Goal: Task Accomplishment & Management: Manage account settings

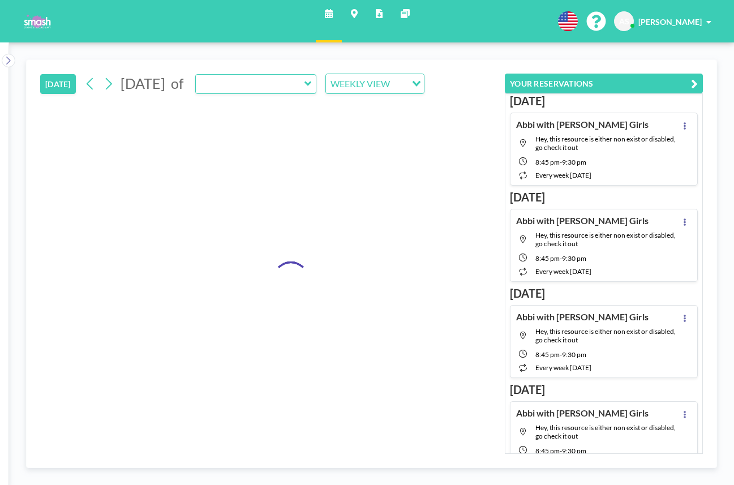
type input "Studio 1"
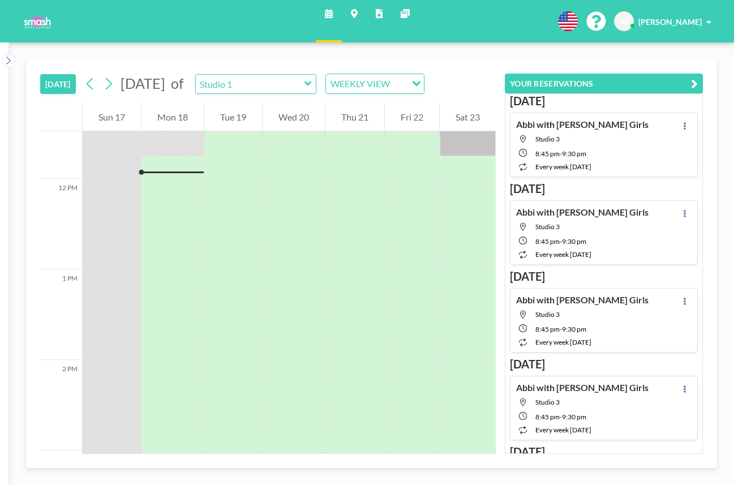
scroll to position [1042, 0]
click at [615, 85] on button "YOUR RESERVATIONS" at bounding box center [604, 84] width 198 height 20
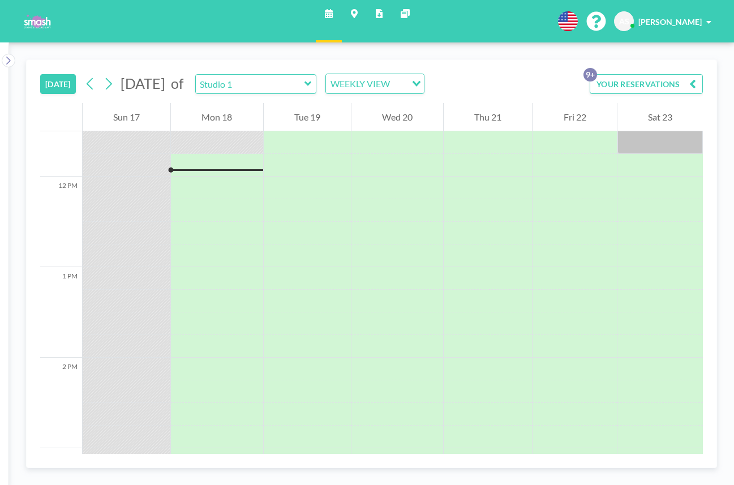
click at [640, 82] on button "YOUR RESERVATIONS 9+" at bounding box center [646, 84] width 113 height 20
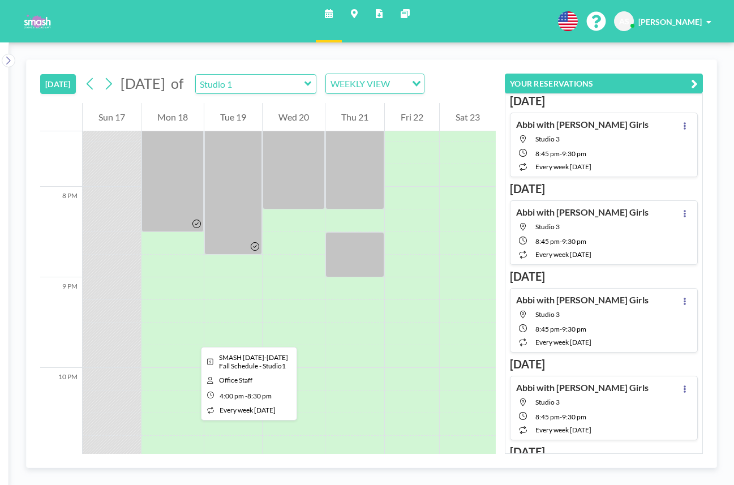
scroll to position [1760, 0]
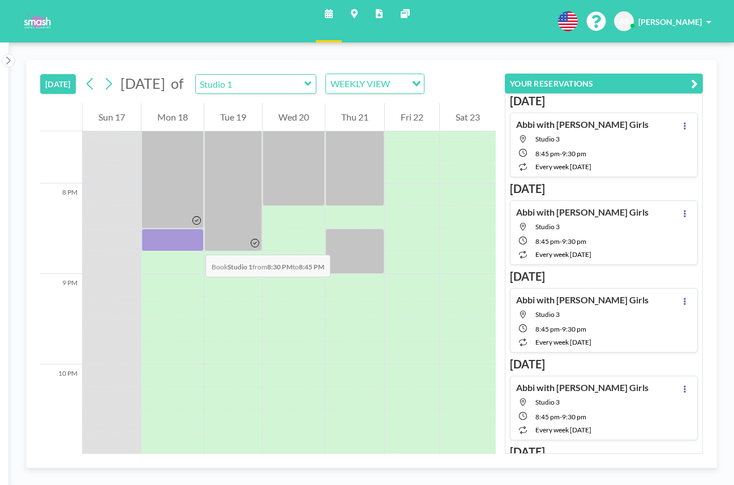
drag, startPoint x: 189, startPoint y: 245, endPoint x: 194, endPoint y: 243, distance: 5.9
click at [194, 243] on div at bounding box center [173, 240] width 62 height 23
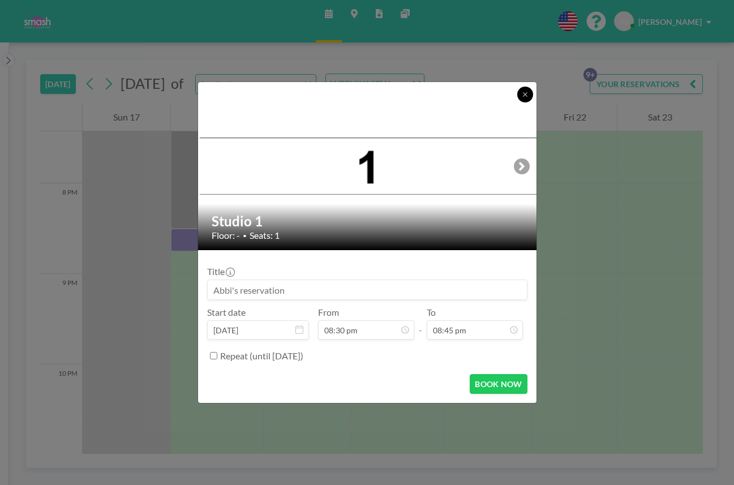
click at [525, 97] on icon at bounding box center [525, 94] width 7 height 7
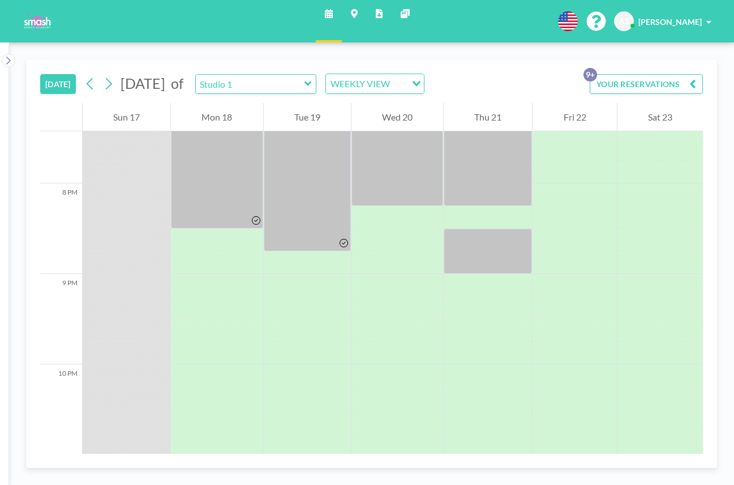
click at [662, 80] on button "YOUR RESERVATIONS 9+" at bounding box center [646, 84] width 113 height 20
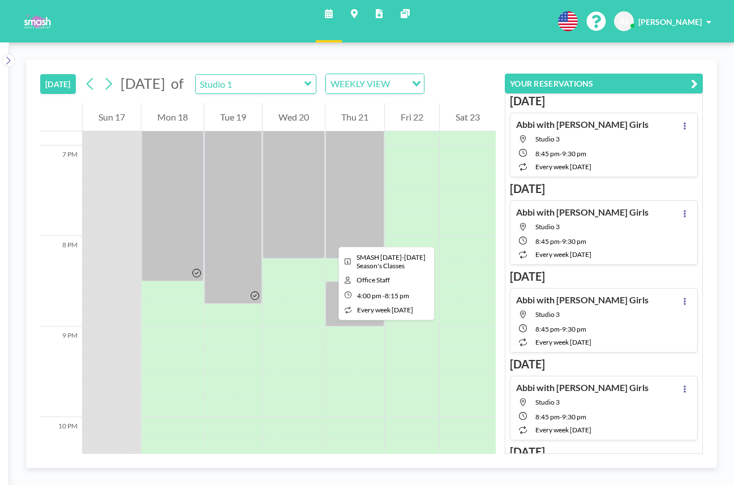
scroll to position [1714, 0]
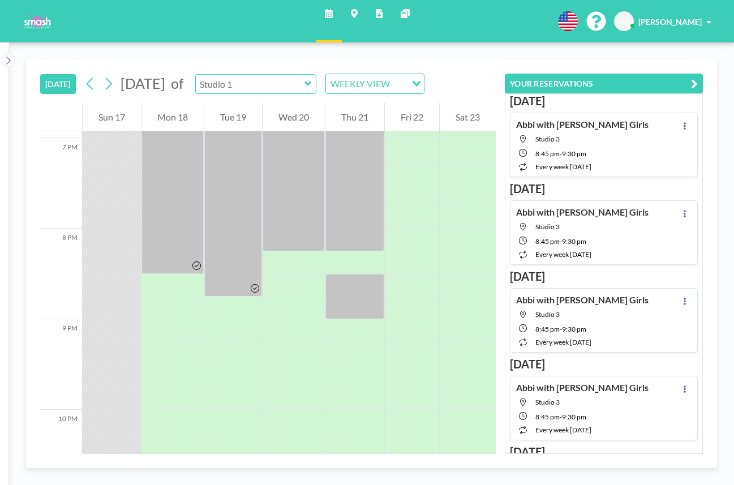
click at [305, 84] on input "text" at bounding box center [250, 84] width 109 height 19
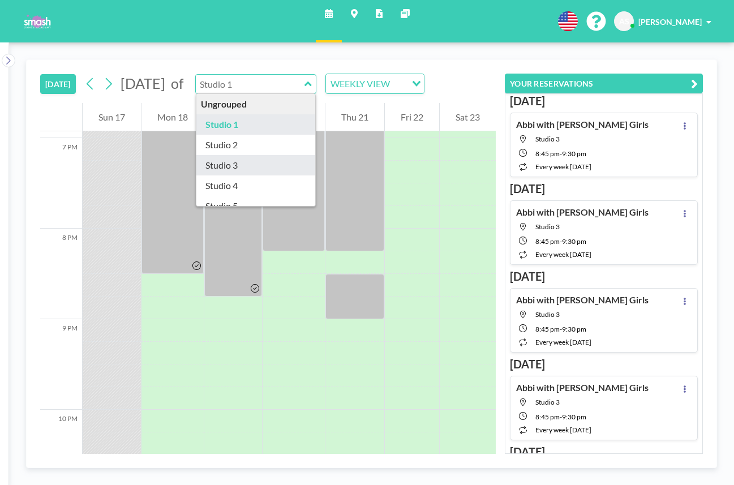
type input "Studio 3"
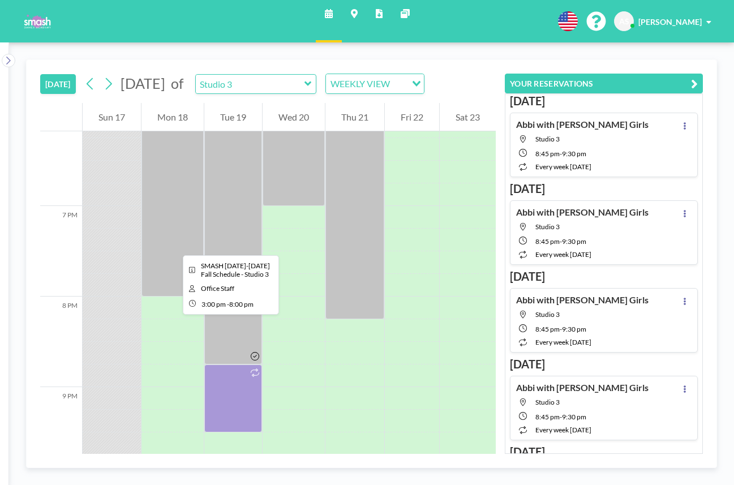
scroll to position [1658, 0]
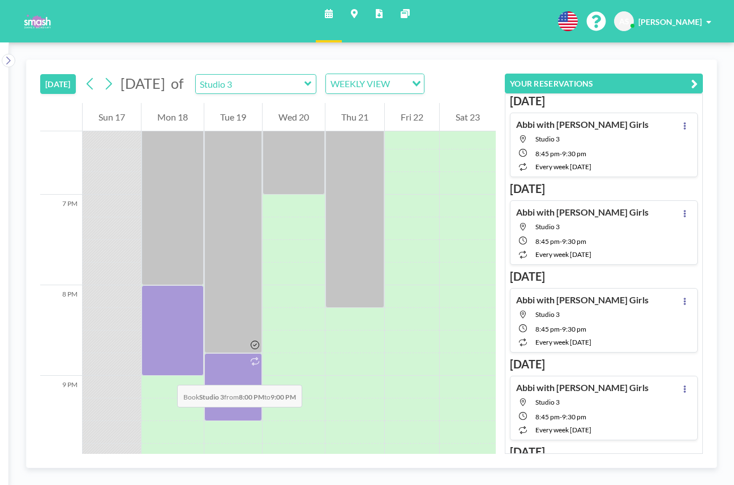
drag, startPoint x: 166, startPoint y: 305, endPoint x: 166, endPoint y: 374, distance: 69.1
click at [166, 374] on div at bounding box center [173, 330] width 62 height 91
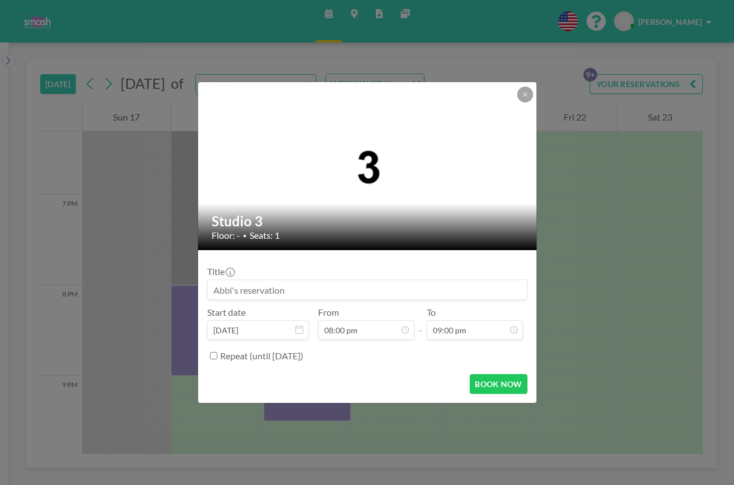
scroll to position [645, 0]
click at [300, 292] on input at bounding box center [367, 289] width 319 height 19
click at [294, 292] on input at bounding box center [367, 289] width 319 height 19
click at [277, 289] on input at bounding box center [367, 289] width 319 height 19
click at [280, 390] on div "BOOK NOW" at bounding box center [367, 384] width 320 height 20
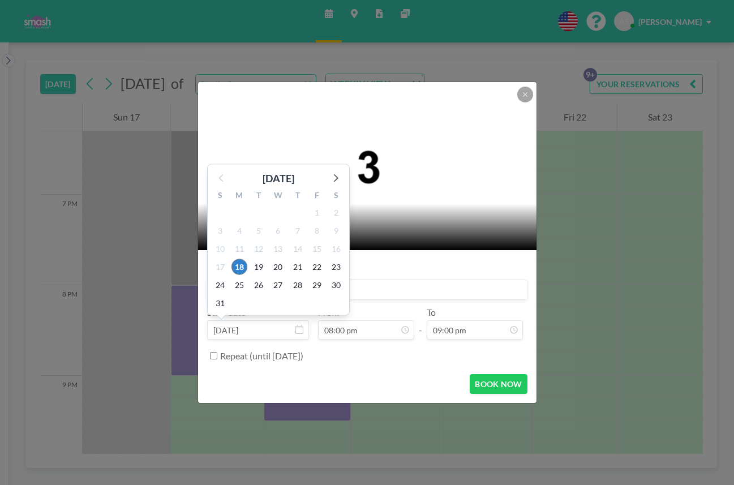
click at [279, 297] on div "3" at bounding box center [277, 303] width 19 height 18
click at [413, 249] on div "Studio 3 Floor: - • Seats: 1" at bounding box center [368, 227] width 340 height 46
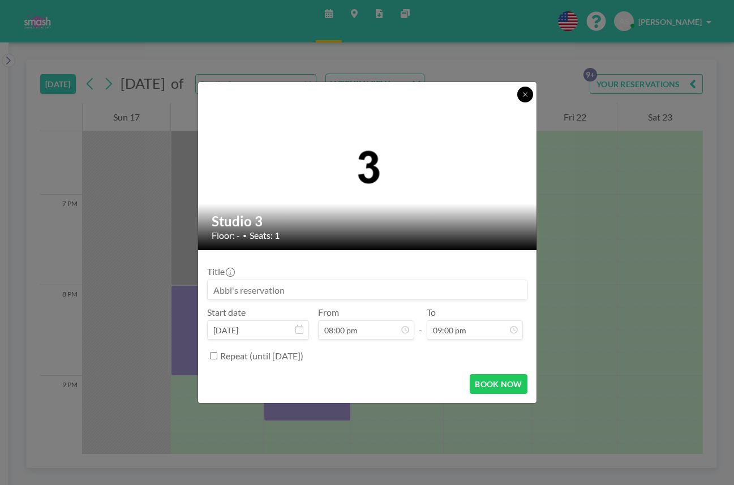
click at [527, 97] on icon at bounding box center [525, 94] width 7 height 7
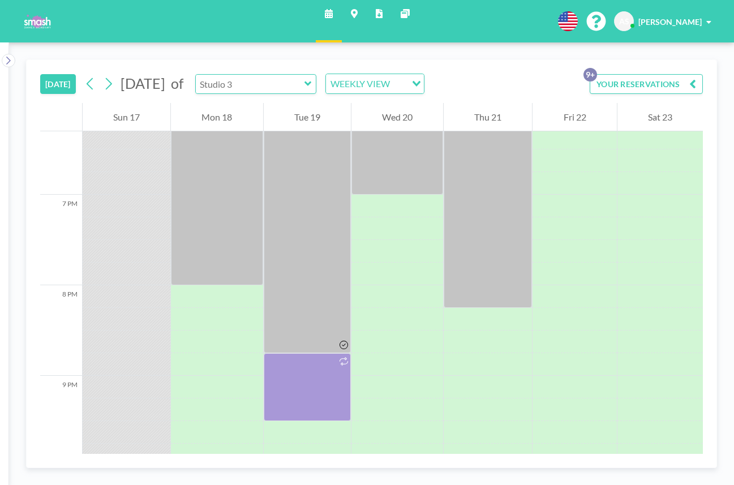
click at [305, 87] on input "text" at bounding box center [250, 84] width 109 height 19
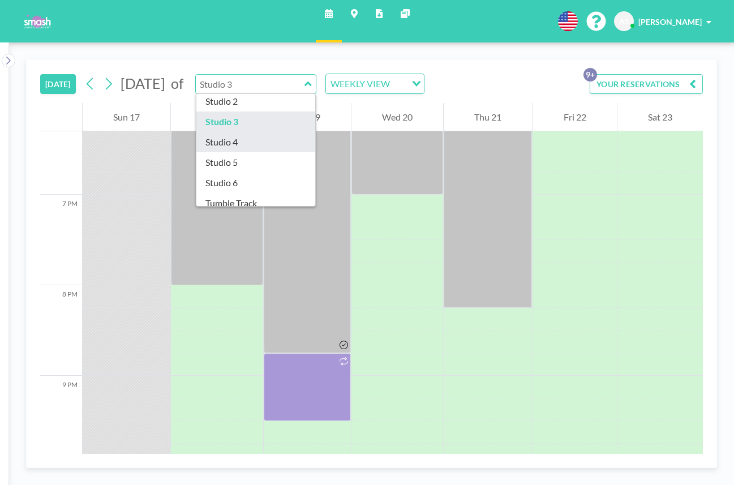
scroll to position [45, 0]
type input "Studio 3"
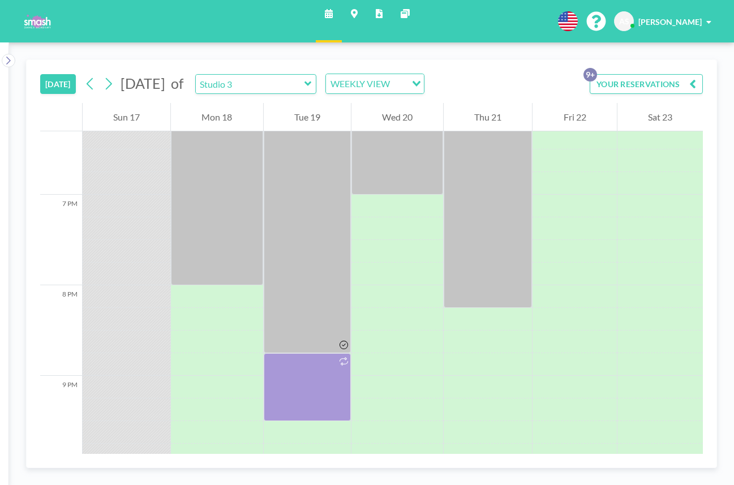
click at [226, 285] on div at bounding box center [217, 296] width 92 height 23
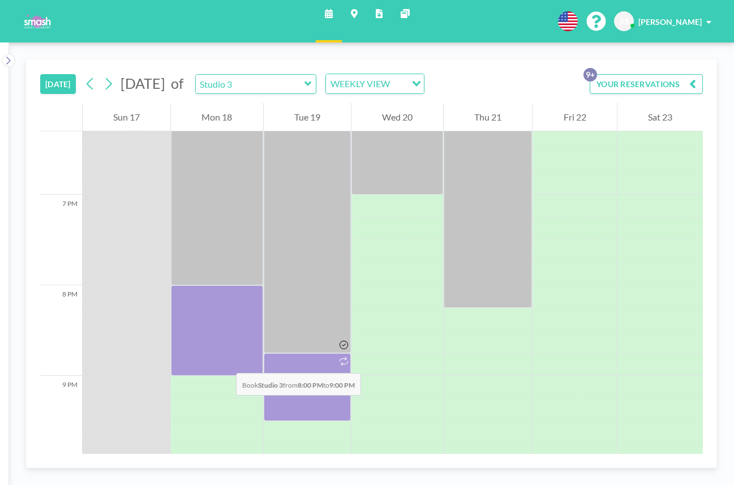
click at [224, 361] on div at bounding box center [217, 330] width 92 height 91
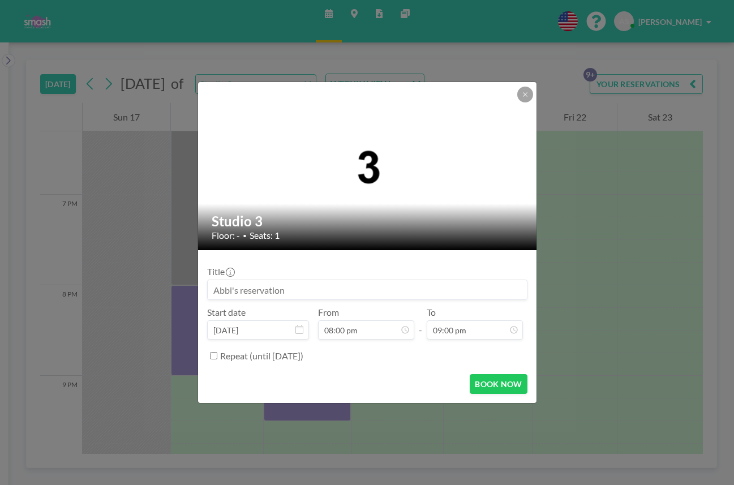
scroll to position [645, 0]
click at [215, 356] on input "Repeat (until [DATE])" at bounding box center [213, 355] width 7 height 7
checkbox input "true"
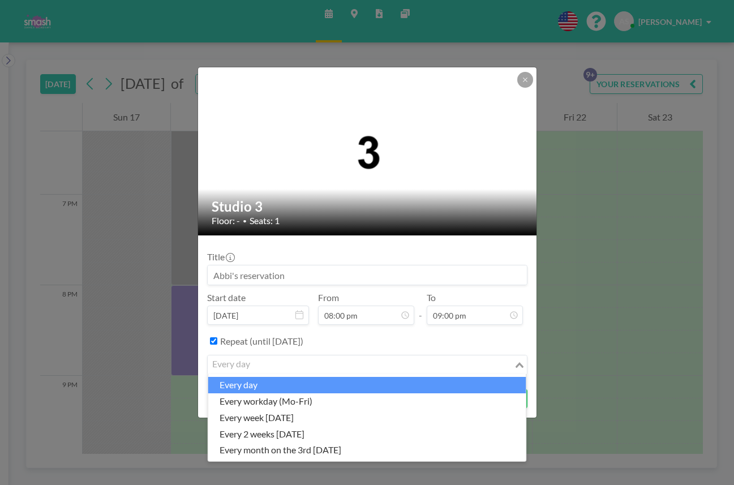
click at [252, 364] on div "every day" at bounding box center [361, 364] width 306 height 17
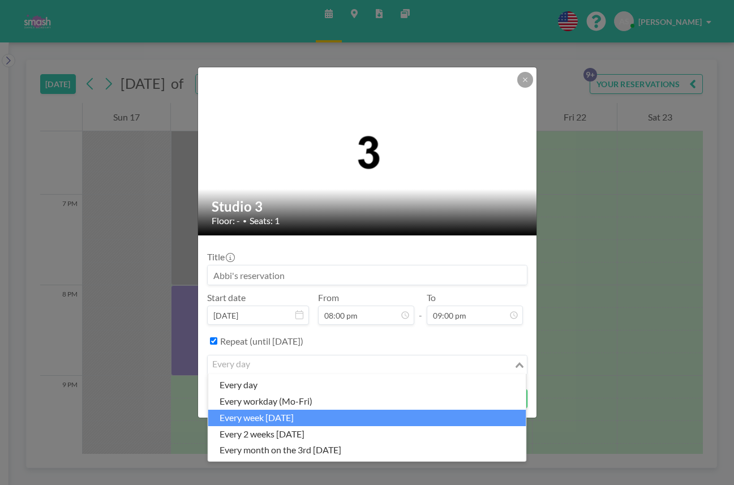
click at [328, 417] on li "every week [DATE]" at bounding box center [367, 418] width 318 height 16
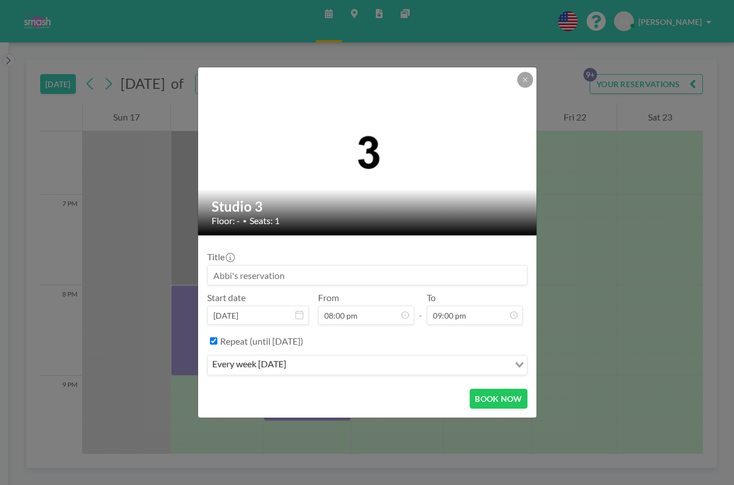
click at [378, 256] on div "Title" at bounding box center [367, 268] width 320 height 34
click at [324, 272] on input at bounding box center [367, 275] width 319 height 19
click at [490, 396] on button "BOOK NOW" at bounding box center [498, 399] width 57 height 20
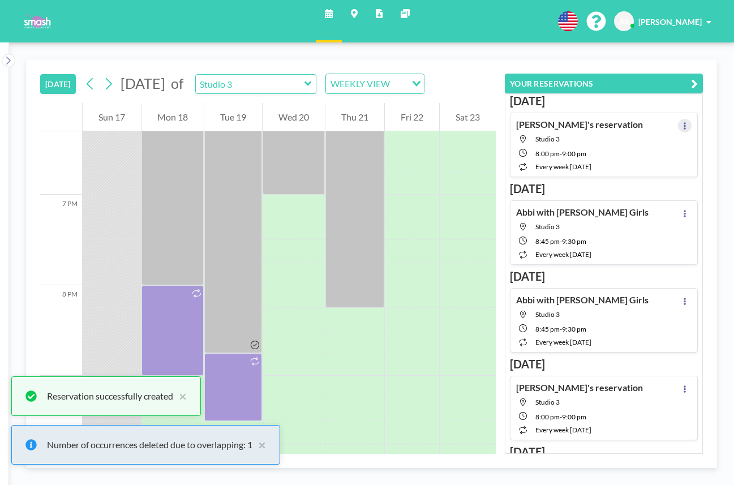
click at [687, 125] on button at bounding box center [685, 126] width 14 height 14
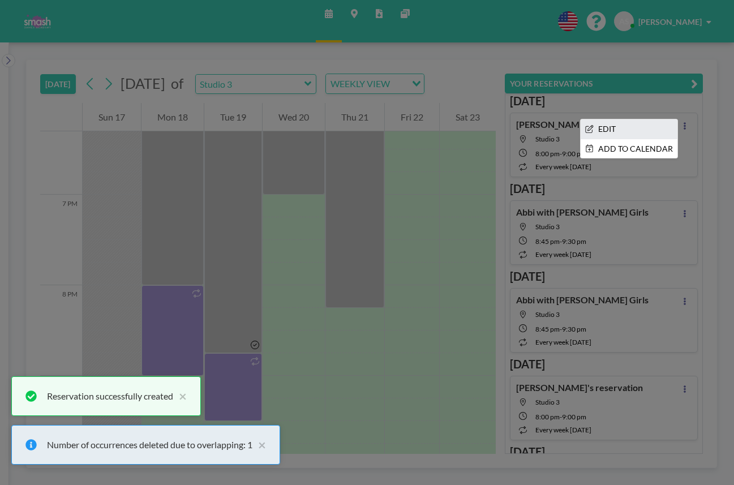
click at [658, 125] on li "EDIT" at bounding box center [629, 128] width 97 height 19
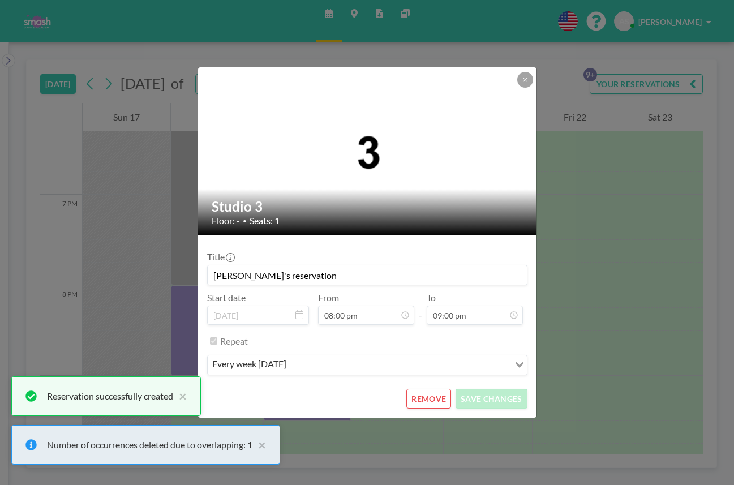
click at [288, 279] on input "[PERSON_NAME]'s reservation" at bounding box center [367, 275] width 319 height 19
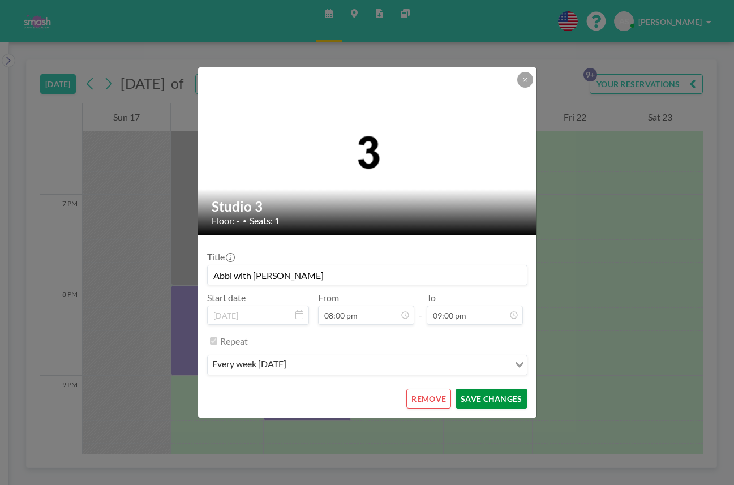
type input "Abbi with [PERSON_NAME]"
click at [490, 399] on button "SAVE CHANGES" at bounding box center [491, 399] width 71 height 20
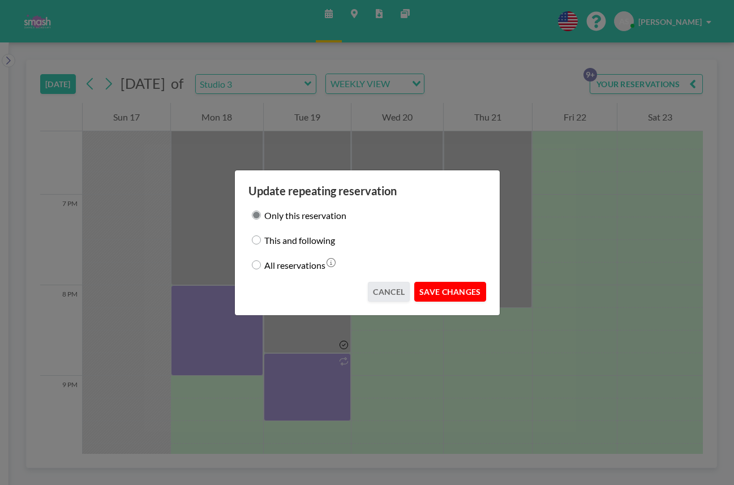
click at [448, 293] on button "SAVE CHANGES" at bounding box center [449, 292] width 71 height 20
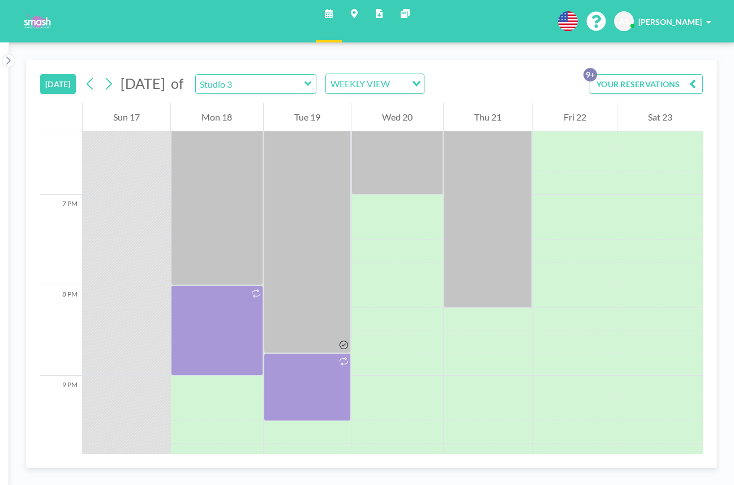
click at [696, 79] on icon "button" at bounding box center [693, 84] width 7 height 14
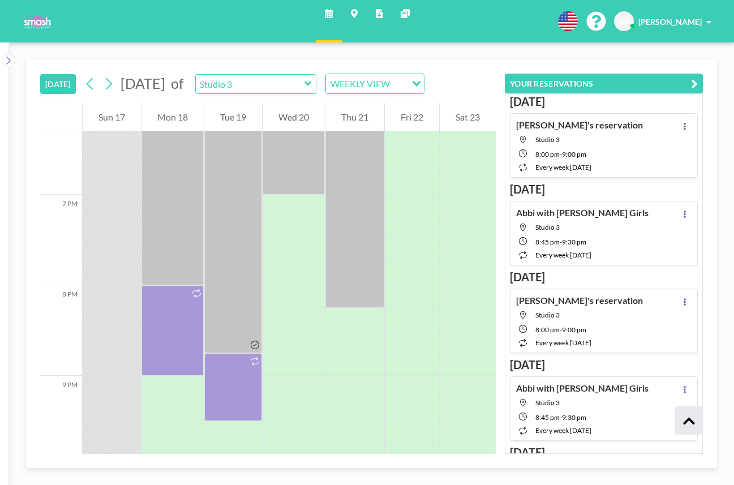
scroll to position [0, 0]
click at [694, 82] on icon "button" at bounding box center [694, 84] width 7 height 14
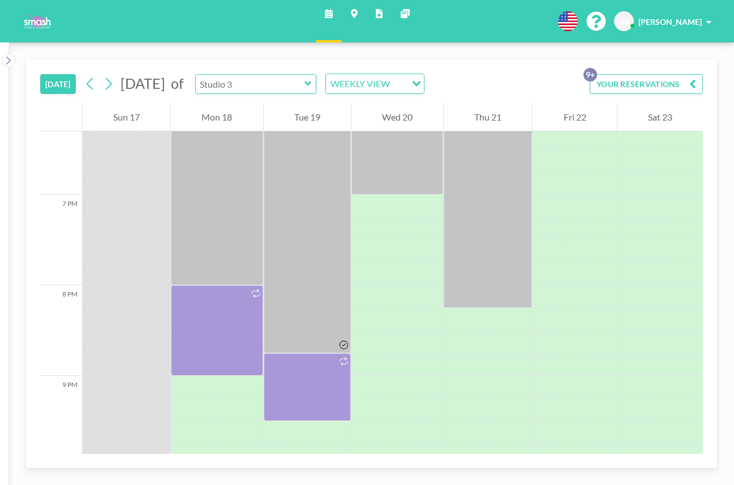
click at [305, 79] on input "text" at bounding box center [250, 84] width 109 height 19
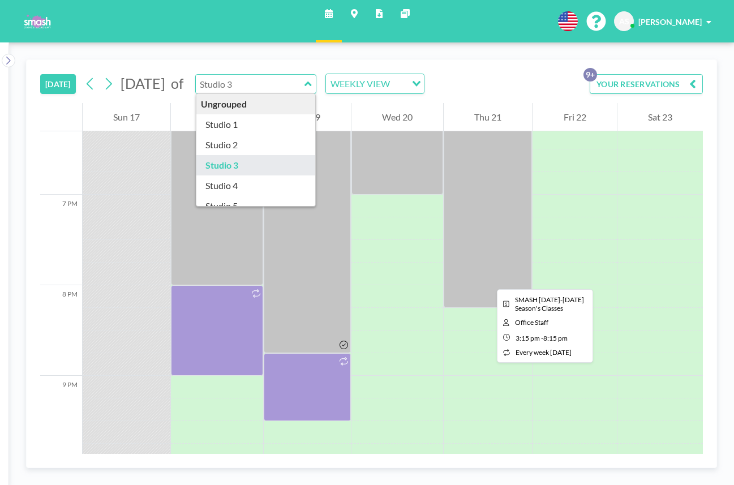
type input "Studio 3"
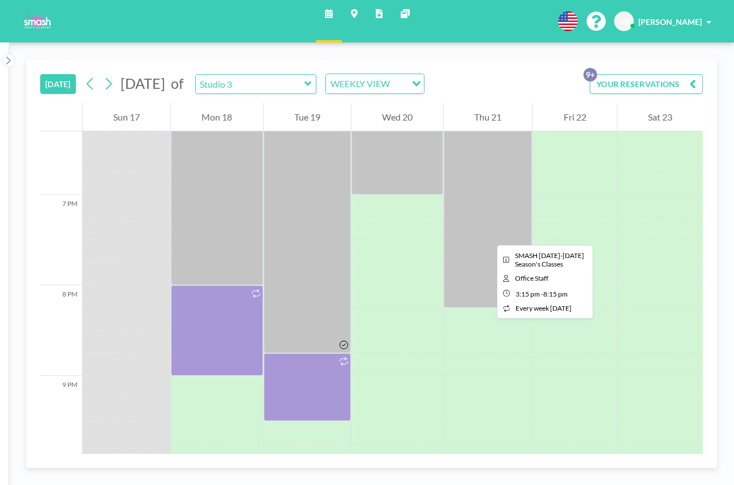
click at [488, 235] on div at bounding box center [488, 81] width 88 height 453
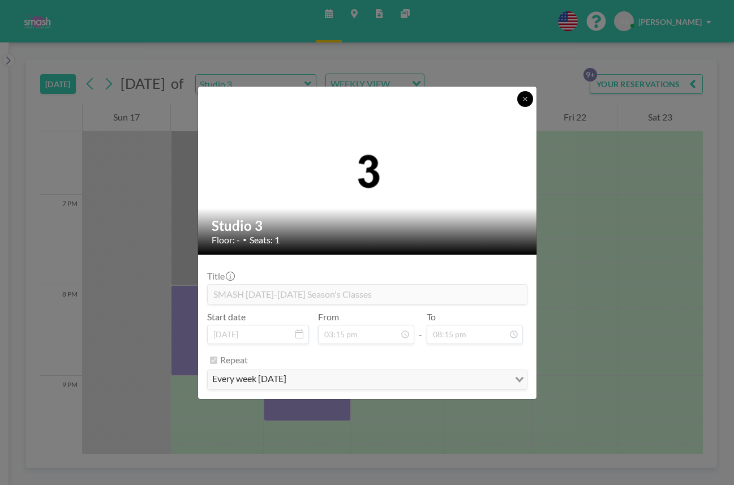
click at [528, 96] on icon at bounding box center [525, 99] width 7 height 7
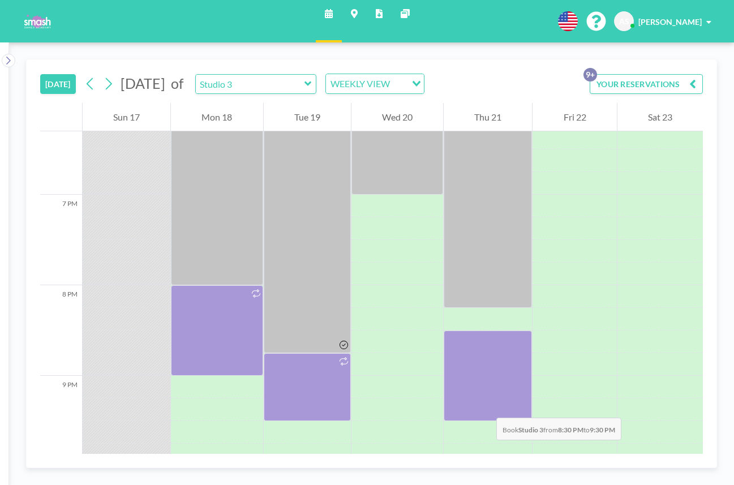
drag, startPoint x: 491, startPoint y: 339, endPoint x: 485, endPoint y: 407, distance: 68.2
click at [485, 407] on div at bounding box center [488, 376] width 88 height 91
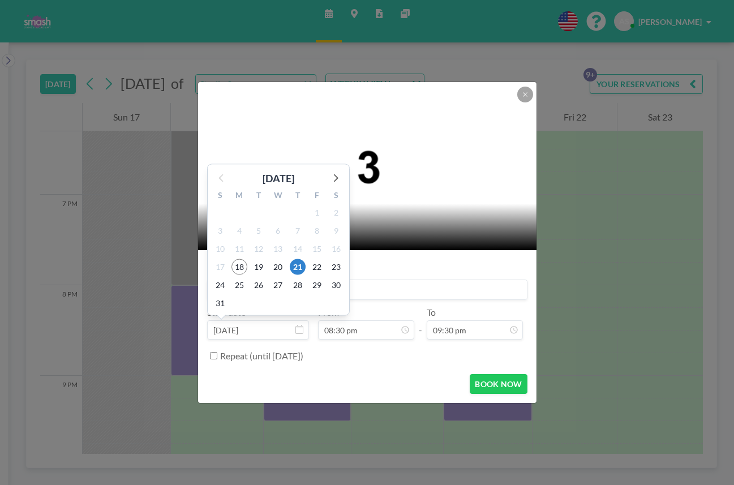
scroll to position [1653, 0]
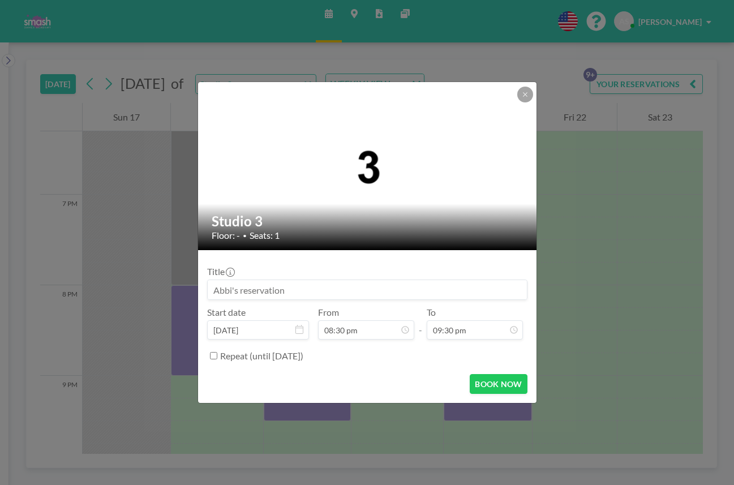
click at [215, 357] on input "Repeat (until [DATE])" at bounding box center [213, 355] width 7 height 7
checkbox input "true"
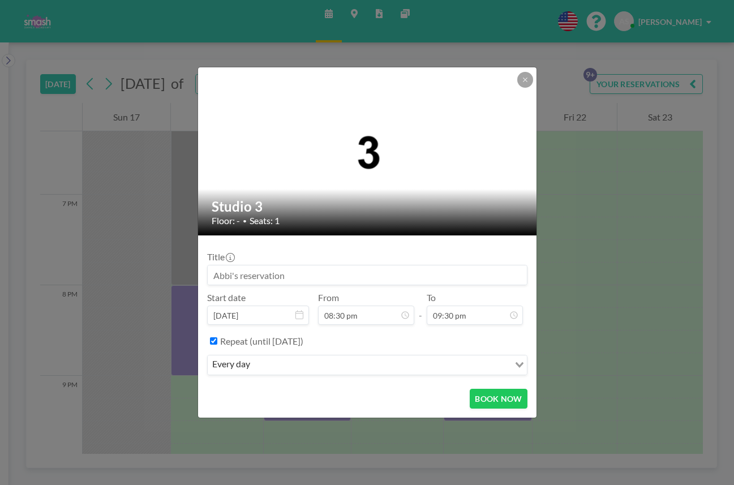
click at [260, 364] on input "Search for option" at bounding box center [381, 365] width 255 height 15
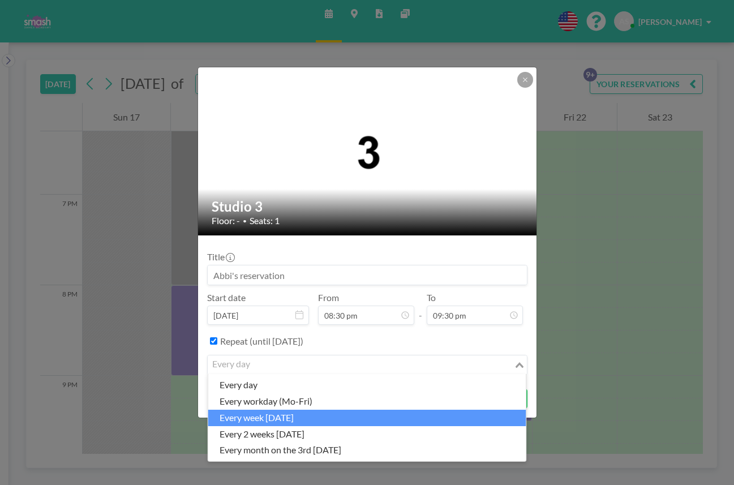
click at [298, 418] on li "every week [DATE]" at bounding box center [367, 418] width 318 height 16
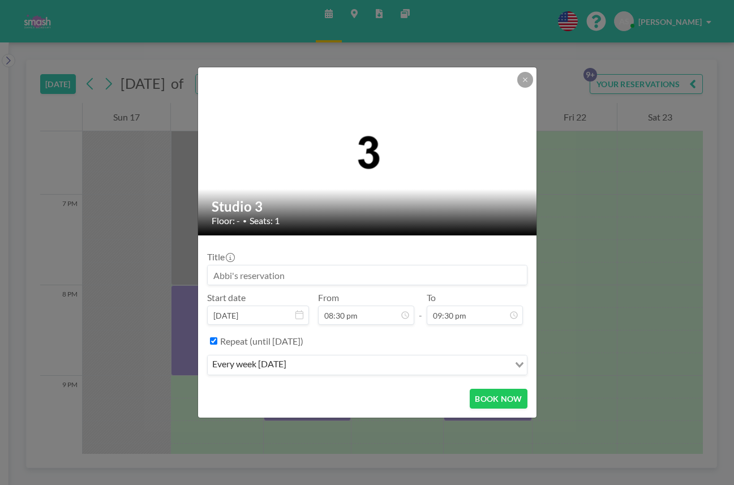
click at [306, 272] on input at bounding box center [367, 275] width 319 height 19
click at [303, 275] on input at bounding box center [367, 275] width 319 height 19
click at [287, 275] on input at bounding box center [367, 275] width 319 height 19
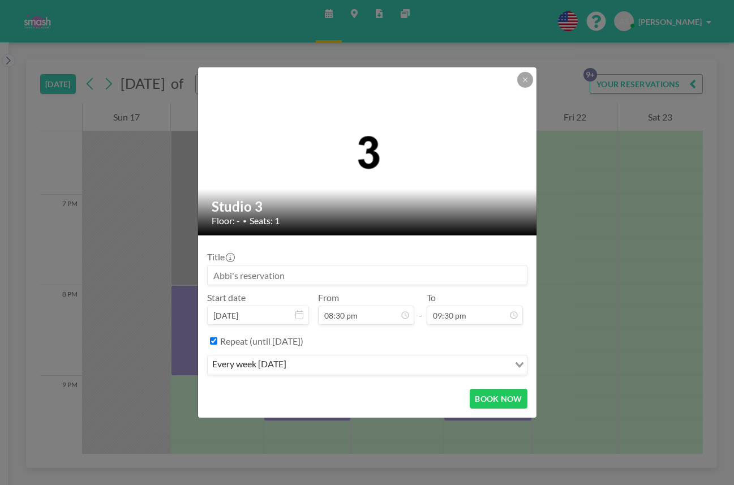
click at [284, 275] on input at bounding box center [367, 275] width 319 height 19
type input "Abbi with Savvy"
click at [497, 402] on button "BOOK NOW" at bounding box center [498, 399] width 57 height 20
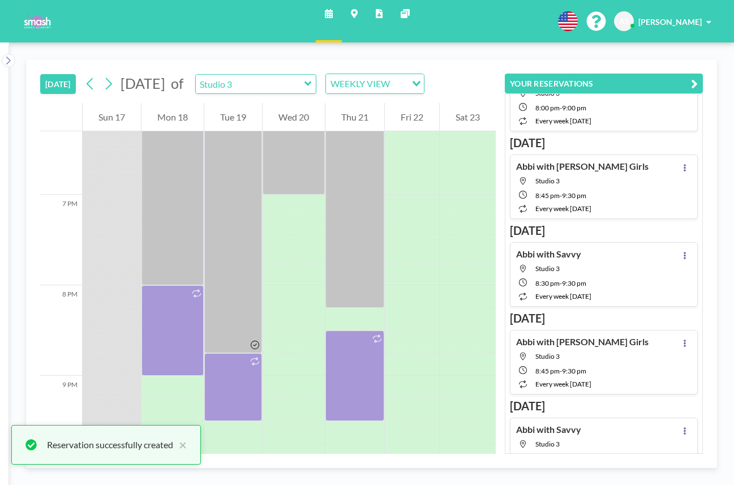
scroll to position [0, 0]
